Goal: Transaction & Acquisition: Obtain resource

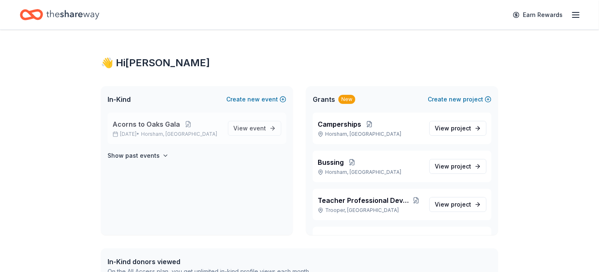
click at [208, 118] on div "Acorns to Oaks Gala [DATE] • [GEOGRAPHIC_DATA], [GEOGRAPHIC_DATA] View event" at bounding box center [197, 127] width 179 height 31
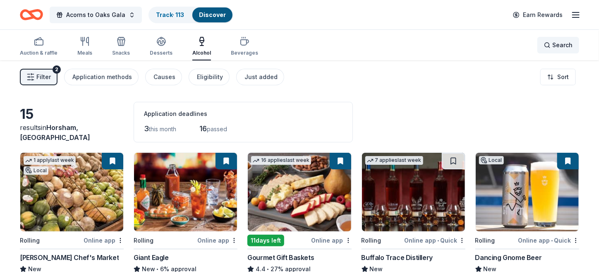
click at [550, 44] on div "Search" at bounding box center [558, 45] width 29 height 10
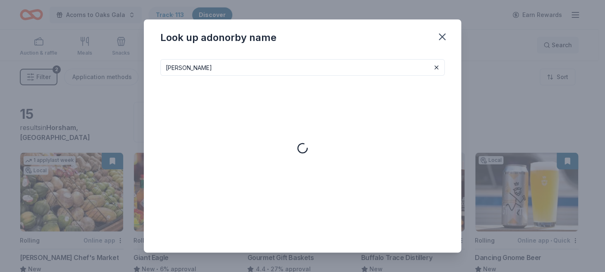
type input "[PERSON_NAME]"
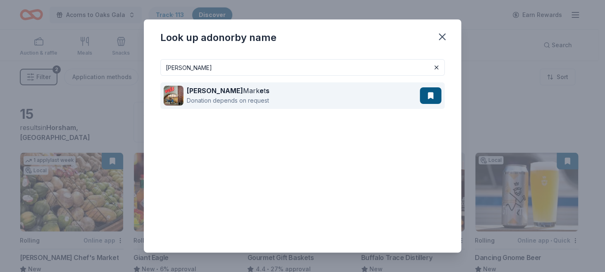
click at [244, 104] on div "Donation depends on request" at bounding box center [228, 101] width 83 height 10
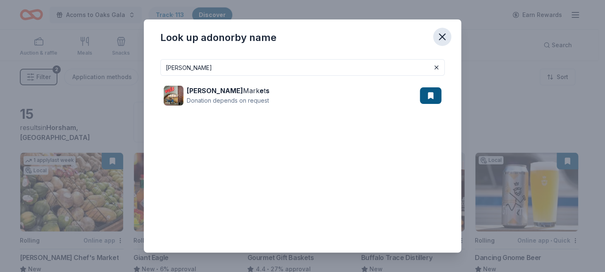
click at [443, 36] on icon "button" at bounding box center [443, 37] width 6 height 6
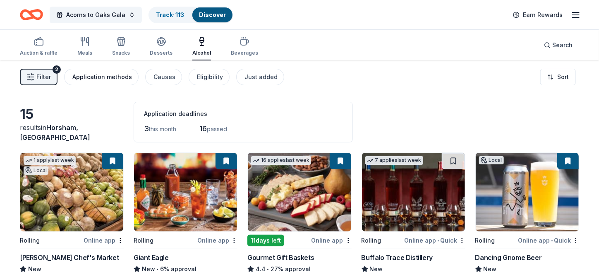
click at [104, 78] on div "Application methods" at bounding box center [102, 77] width 60 height 10
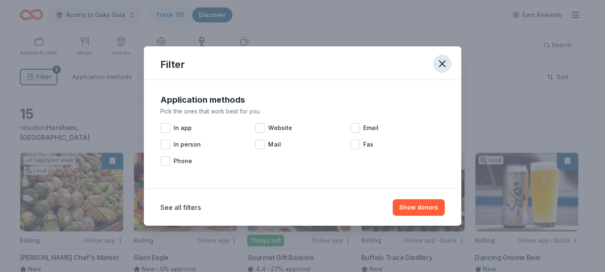
click at [443, 66] on icon "button" at bounding box center [443, 64] width 12 height 12
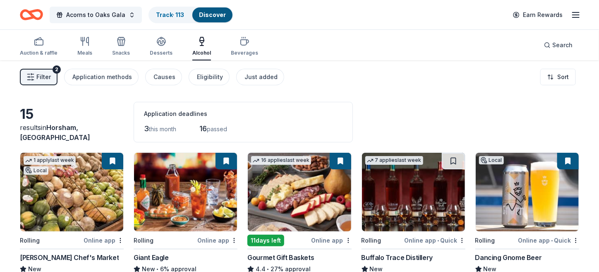
click at [45, 78] on span "Filter" at bounding box center [43, 77] width 14 height 10
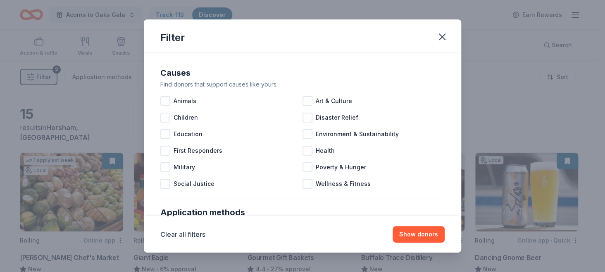
click at [45, 74] on div "Filter Causes Find donors that support causes like yours. Animals Art & Culture…" at bounding box center [302, 136] width 605 height 272
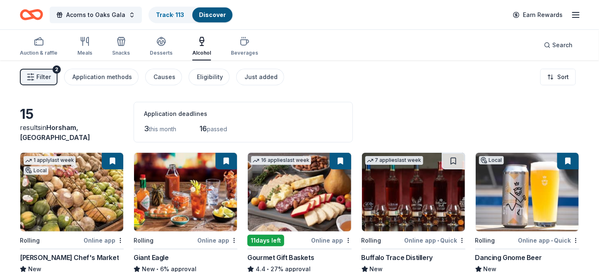
click at [98, 112] on div "15 results in [GEOGRAPHIC_DATA], [GEOGRAPHIC_DATA] Application deadlines 3 this…" at bounding box center [299, 122] width 559 height 41
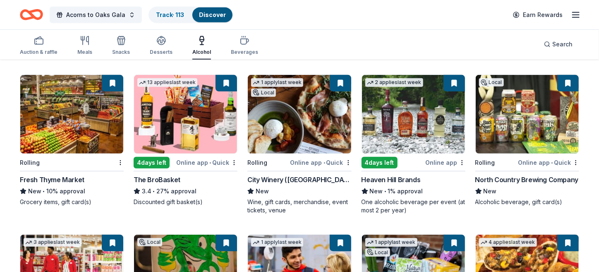
scroll to position [246, 0]
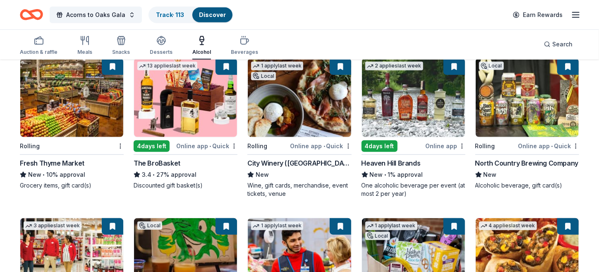
click at [213, 102] on img at bounding box center [185, 97] width 103 height 79
click at [345, 29] on div "Acorns to Oaks Gala Track · 113 Discover Earn Rewards" at bounding box center [299, 14] width 599 height 29
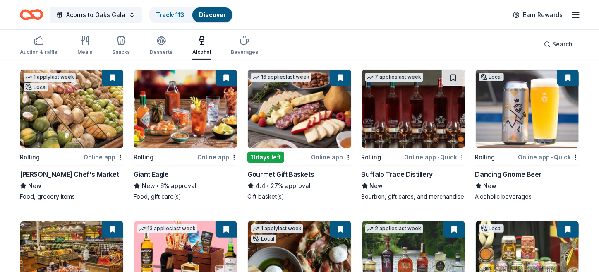
scroll to position [0, 0]
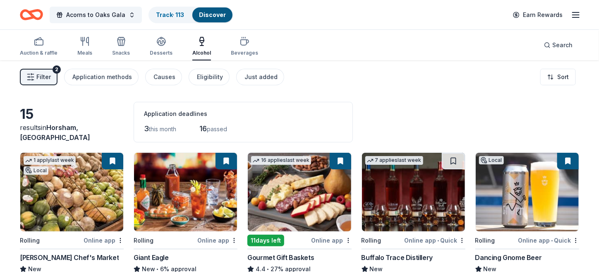
click at [40, 62] on div "Filter 2 Application methods Causes Eligibility Just added Sort" at bounding box center [299, 76] width 599 height 33
click at [41, 74] on span "Filter" at bounding box center [43, 77] width 14 height 10
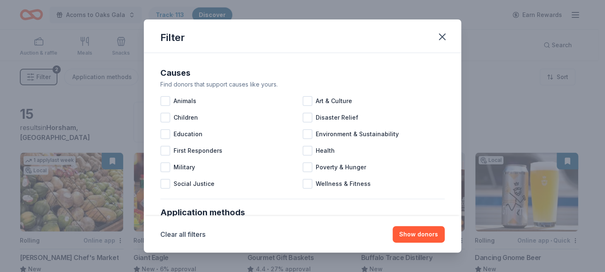
drag, startPoint x: 461, startPoint y: 83, endPoint x: 459, endPoint y: 96, distance: 13.1
click at [459, 96] on div "Filter Causes Find donors that support causes like yours. Animals Art & Culture…" at bounding box center [302, 136] width 605 height 272
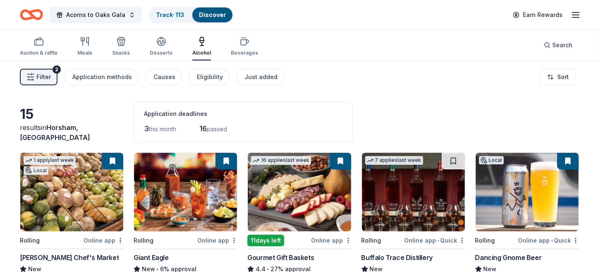
drag, startPoint x: 459, startPoint y: 96, endPoint x: 360, endPoint y: 120, distance: 102.2
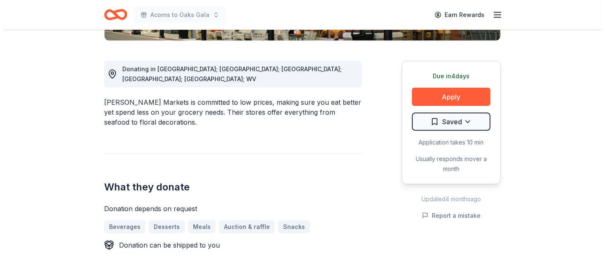
scroll to position [213, 0]
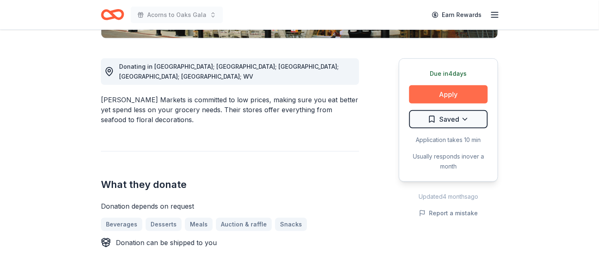
click at [479, 90] on button "Apply" at bounding box center [448, 94] width 79 height 18
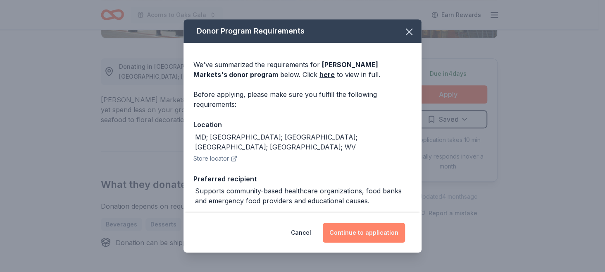
click at [350, 232] on button "Continue to application" at bounding box center [364, 232] width 82 height 20
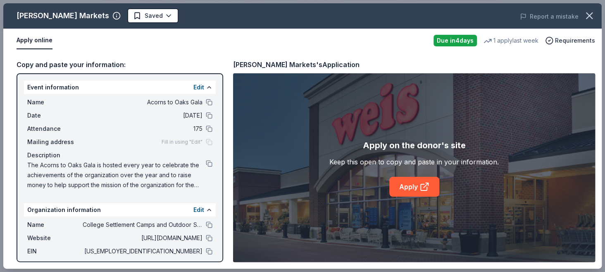
scroll to position [47, 0]
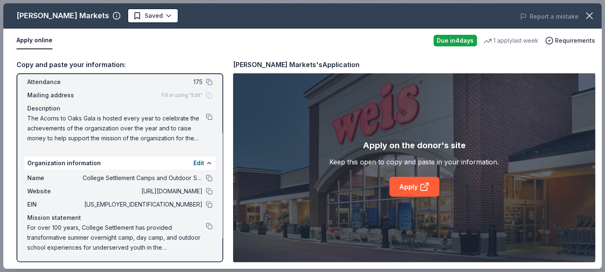
drag, startPoint x: 222, startPoint y: 118, endPoint x: 216, endPoint y: 200, distance: 82.1
click at [216, 200] on div "Event information Edit Name Acorns to Oaks Gala Date 10/24/25 Attendance 175 Ma…" at bounding box center [120, 167] width 207 height 189
click at [418, 181] on link "Apply" at bounding box center [414, 187] width 50 height 20
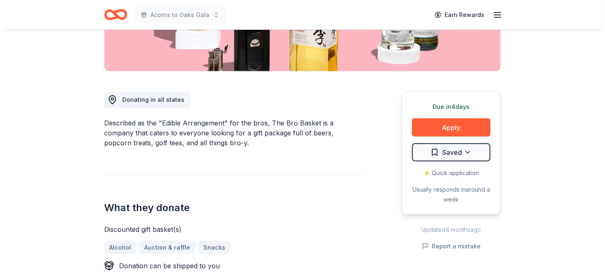
scroll to position [196, 0]
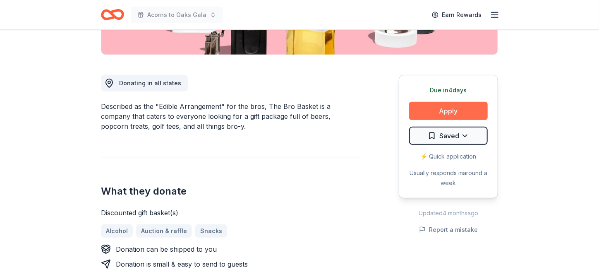
click at [442, 114] on button "Apply" at bounding box center [448, 111] width 79 height 18
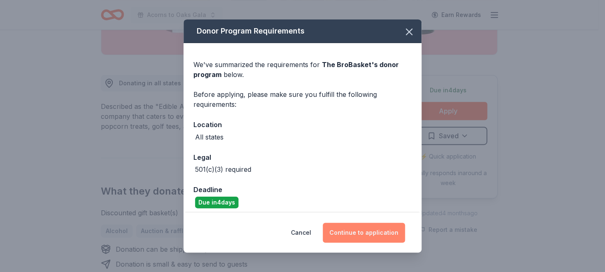
click at [346, 229] on button "Continue to application" at bounding box center [364, 232] width 82 height 20
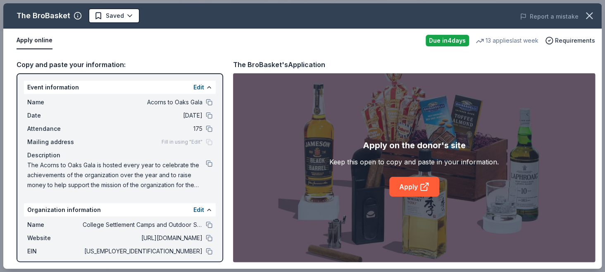
click at [301, 56] on div "Copy and paste your information: Event information Edit Name Acorns to Oaks Gal…" at bounding box center [302, 161] width 599 height 216
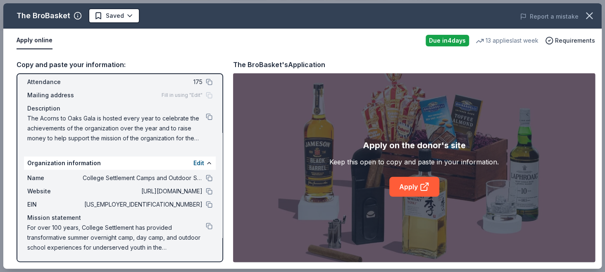
drag, startPoint x: 217, startPoint y: 23, endPoint x: 205, endPoint y: -14, distance: 38.3
click at [31, 41] on button "Apply online" at bounding box center [35, 40] width 36 height 17
click at [420, 189] on icon at bounding box center [425, 187] width 10 height 10
drag, startPoint x: 29, startPoint y: 117, endPoint x: 193, endPoint y: 137, distance: 165.0
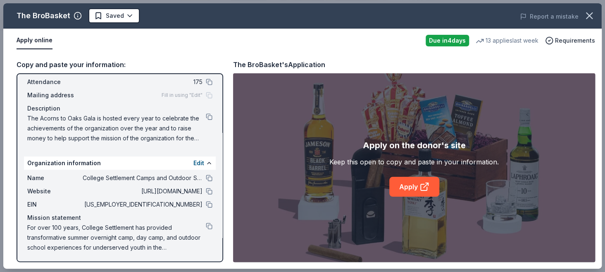
click at [181, 138] on span "The Acorns to Oaks Gala is hosted every year to celebrate the achievements of t…" at bounding box center [116, 128] width 179 height 30
click at [206, 117] on button at bounding box center [209, 116] width 7 height 7
click at [206, 225] on button at bounding box center [209, 225] width 7 height 7
